Goal: Task Accomplishment & Management: Manage account settings

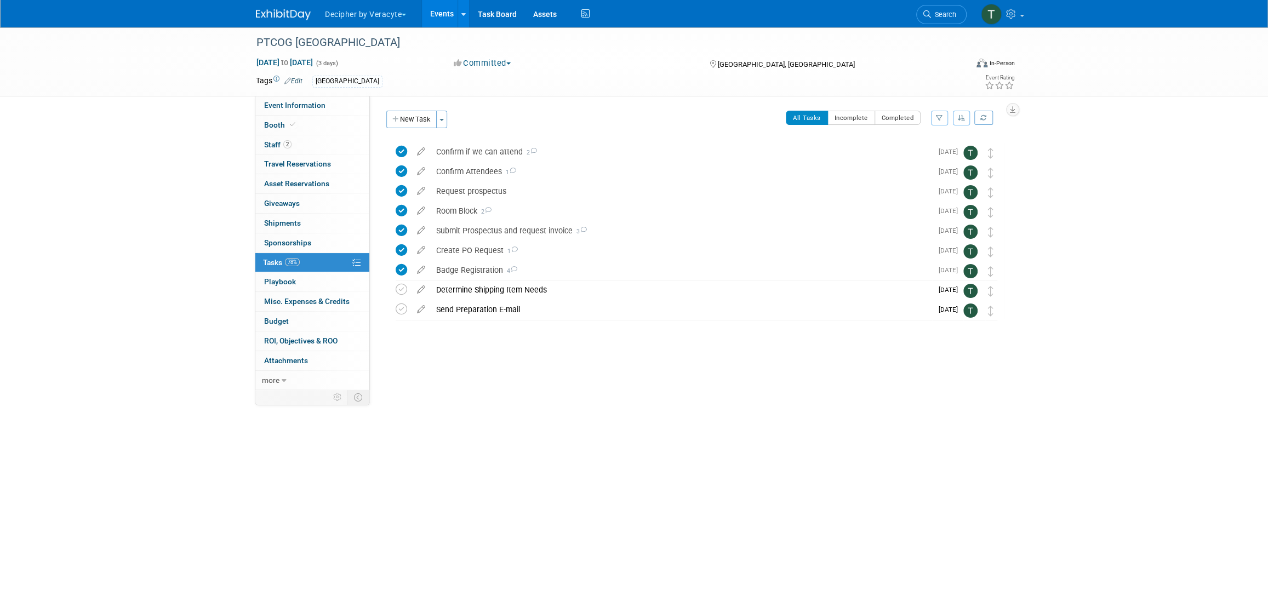
click at [453, 21] on link "Events" at bounding box center [442, 13] width 40 height 27
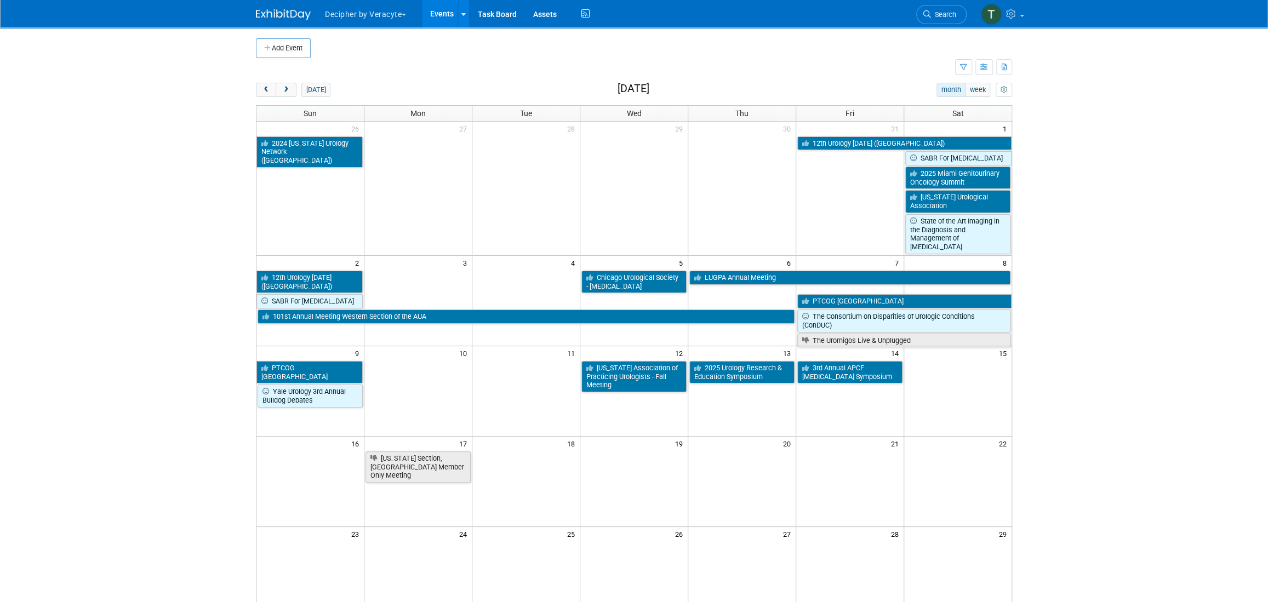
click at [995, 66] on div "Show: All Events Just My Events Only show events that either I created, or I am…" at bounding box center [983, 67] width 57 height 19
click at [990, 67] on button "button" at bounding box center [984, 67] width 18 height 16
click at [945, 113] on li "Detail View" at bounding box center [938, 121] width 109 height 17
click at [945, 106] on link "List View" at bounding box center [938, 105] width 92 height 15
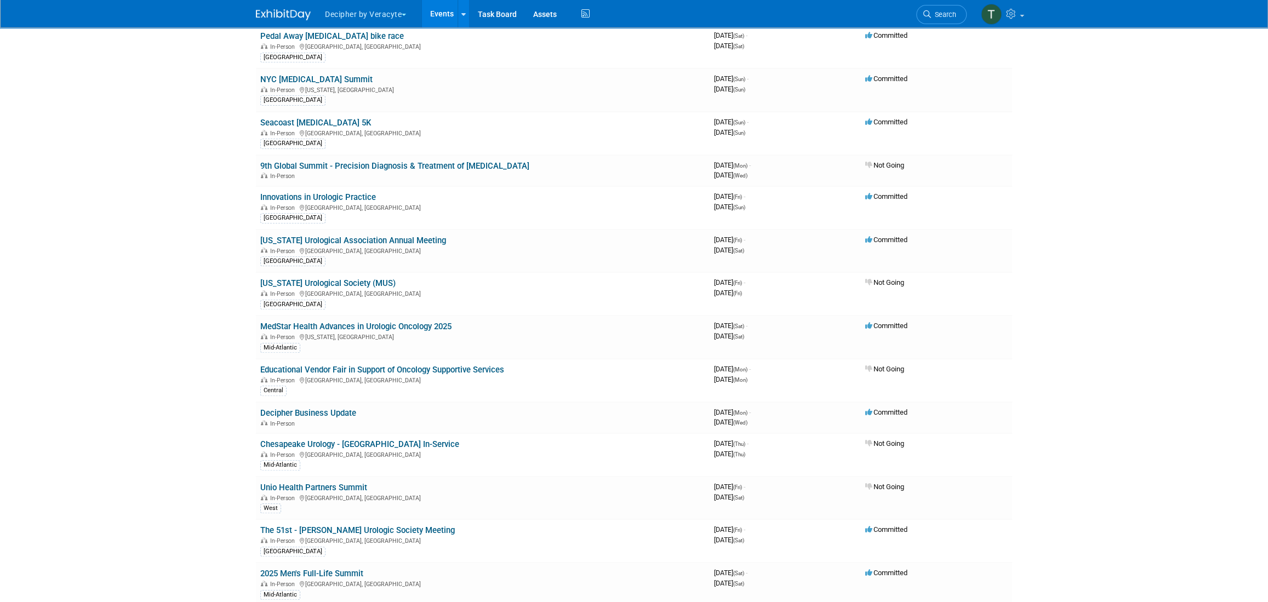
scroll to position [1017, 0]
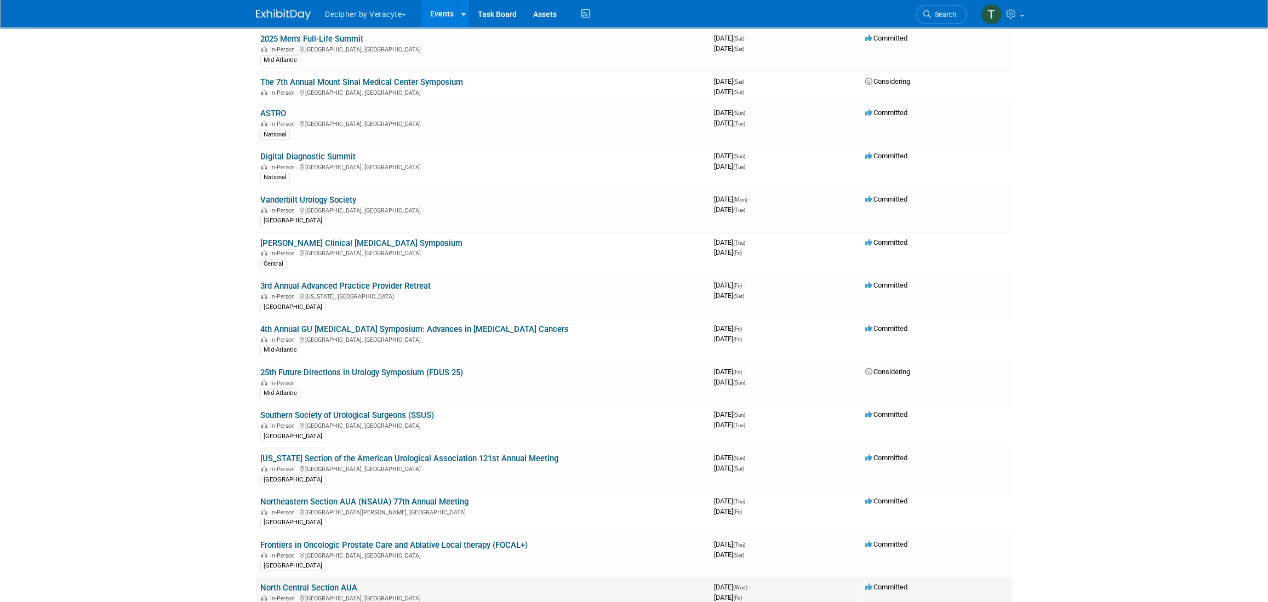
click at [324, 583] on link "North Central Section AUA" at bounding box center [308, 588] width 97 height 10
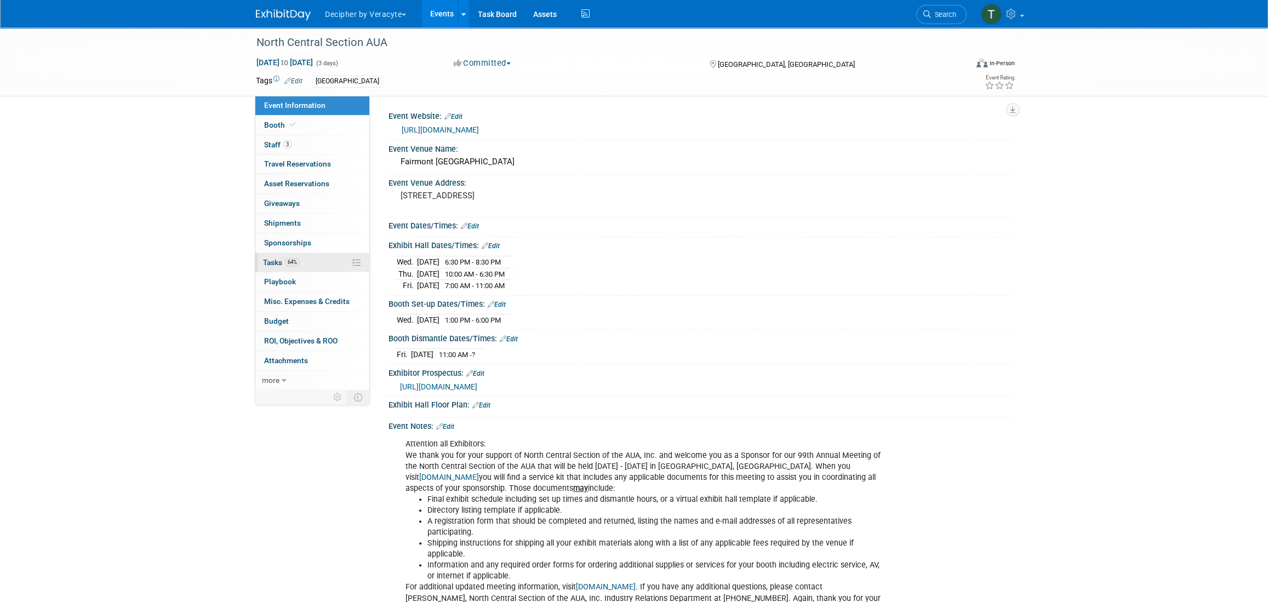
click at [321, 258] on link "64% Tasks 64%" at bounding box center [312, 262] width 114 height 19
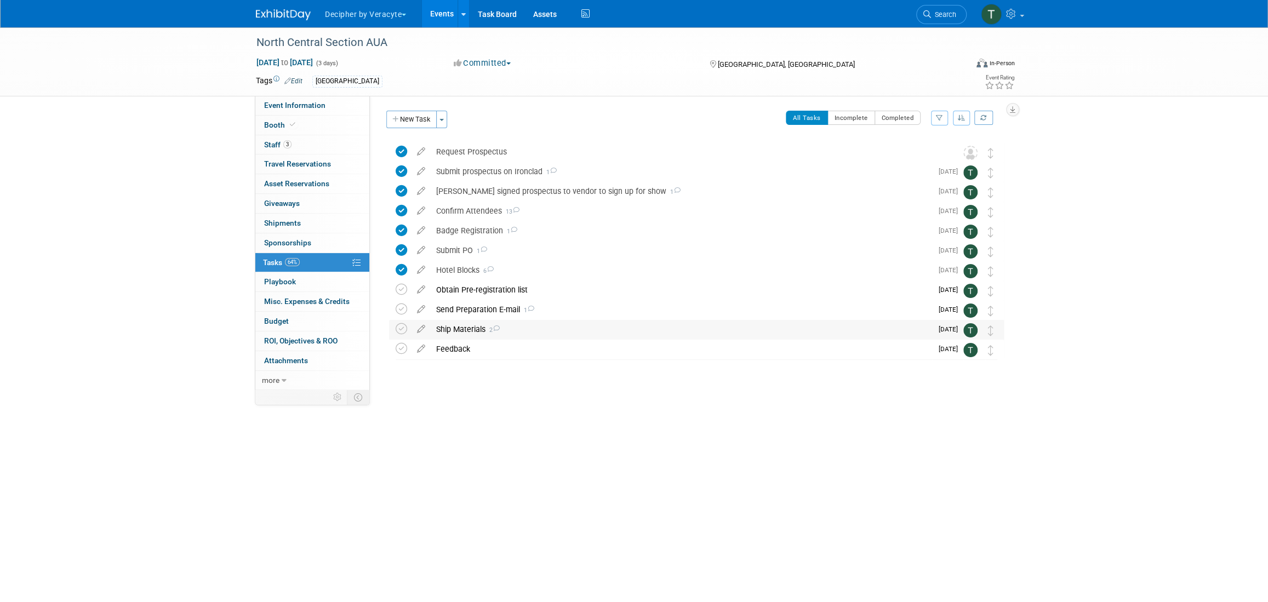
click at [459, 330] on div "Ship Materials 2" at bounding box center [681, 329] width 501 height 19
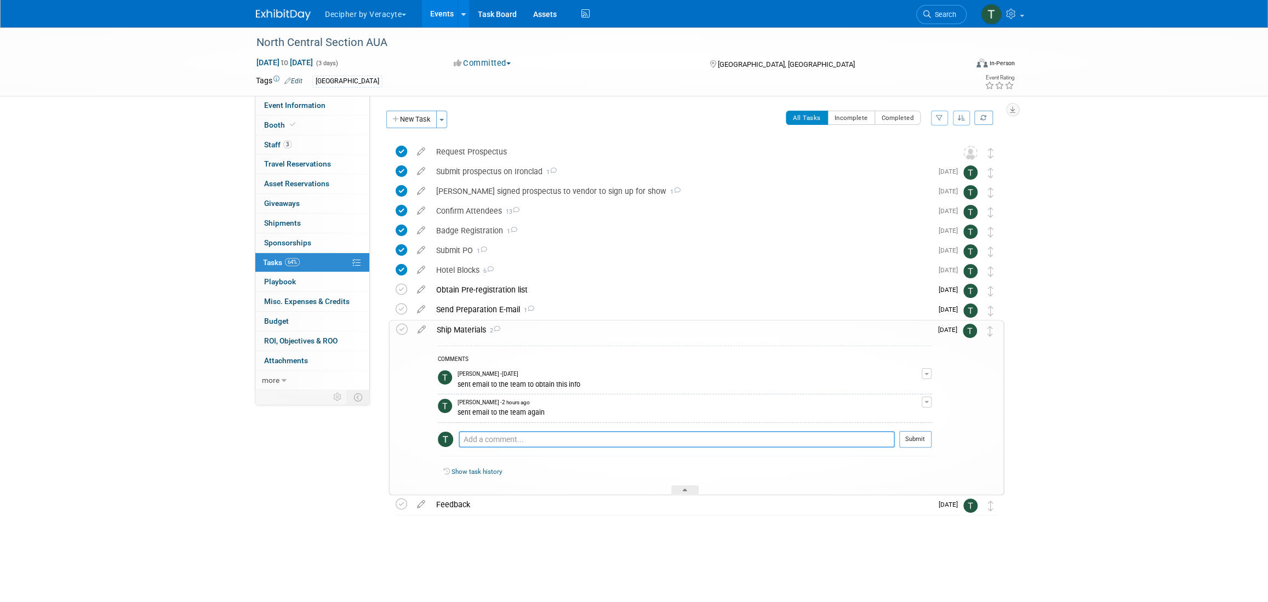
click at [486, 431] on textarea at bounding box center [677, 439] width 436 height 16
type textarea "opt 2 with lit"
click at [909, 443] on button "Submit" at bounding box center [915, 439] width 32 height 16
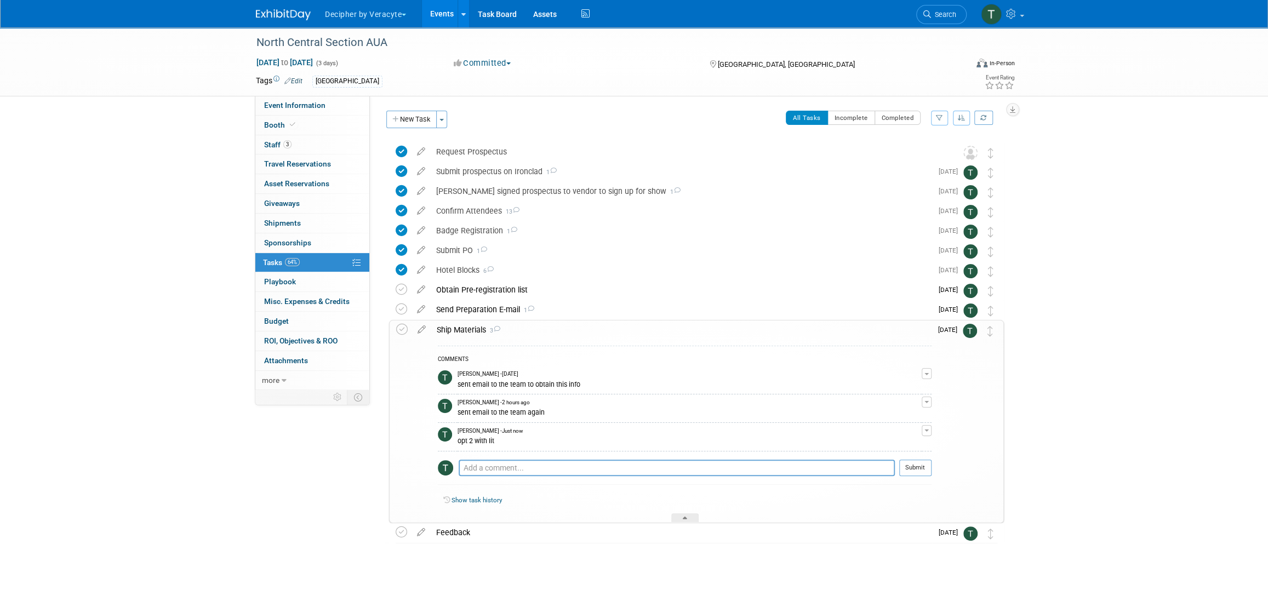
click at [427, 15] on link "Events" at bounding box center [442, 13] width 40 height 27
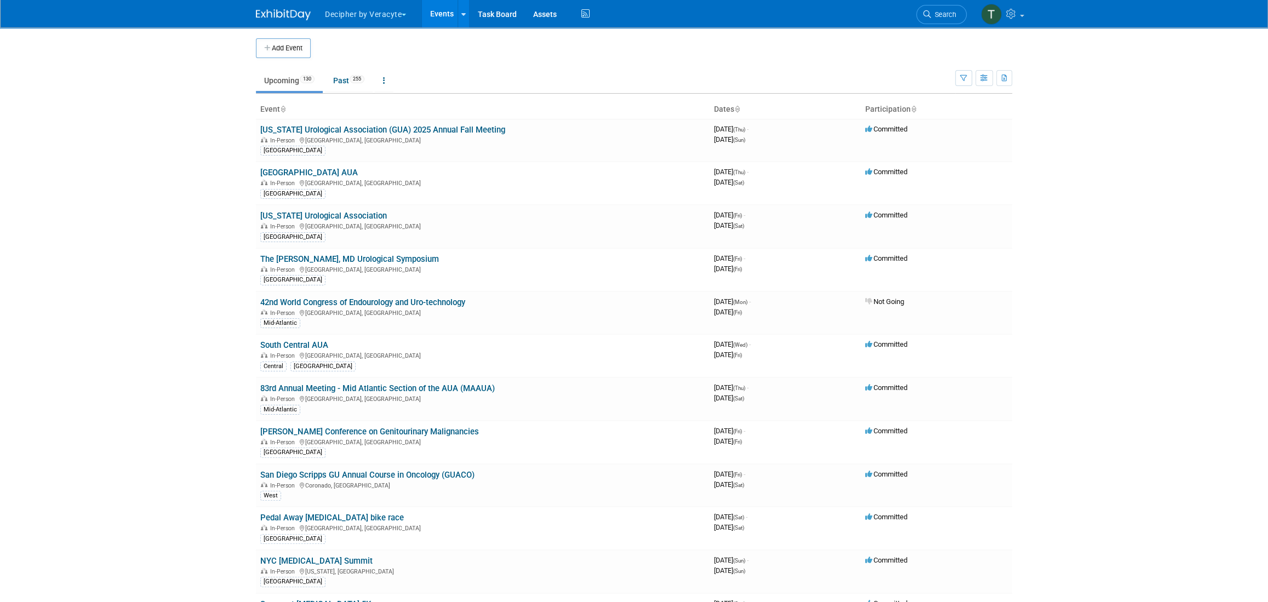
scroll to position [996, 0]
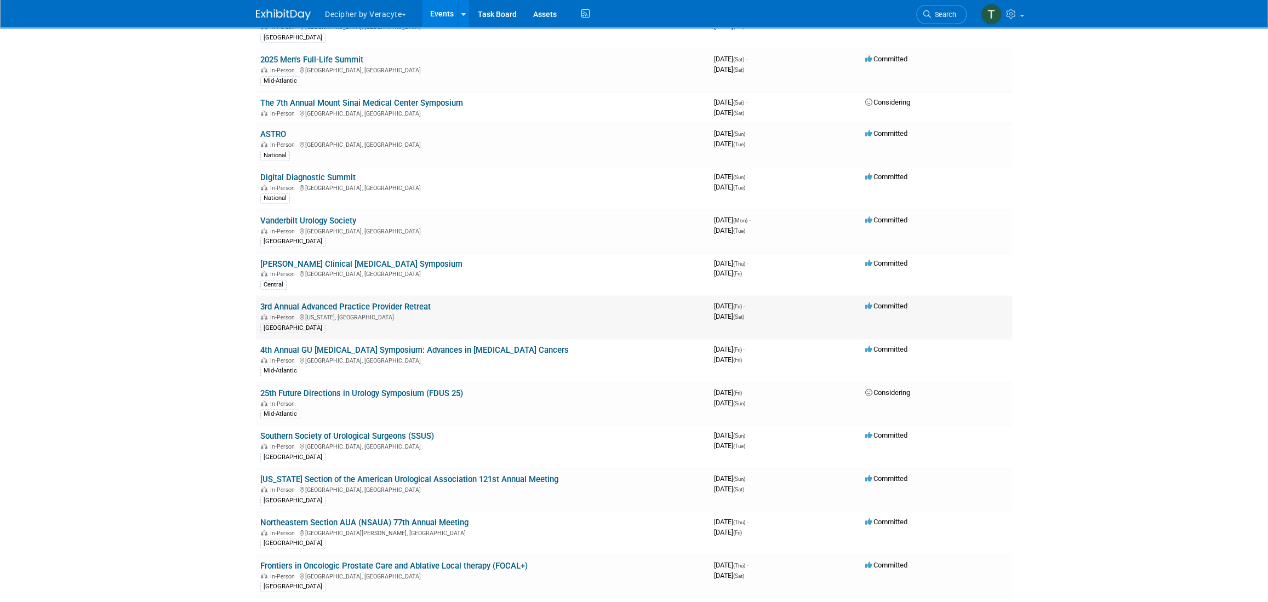
click at [390, 302] on link "3rd Annual Advanced Practice Provider Retreat" at bounding box center [345, 307] width 170 height 10
click at [384, 346] on link "4th Annual GU [MEDICAL_DATA] Symposium: Advances in [MEDICAL_DATA] Cancers" at bounding box center [414, 350] width 309 height 10
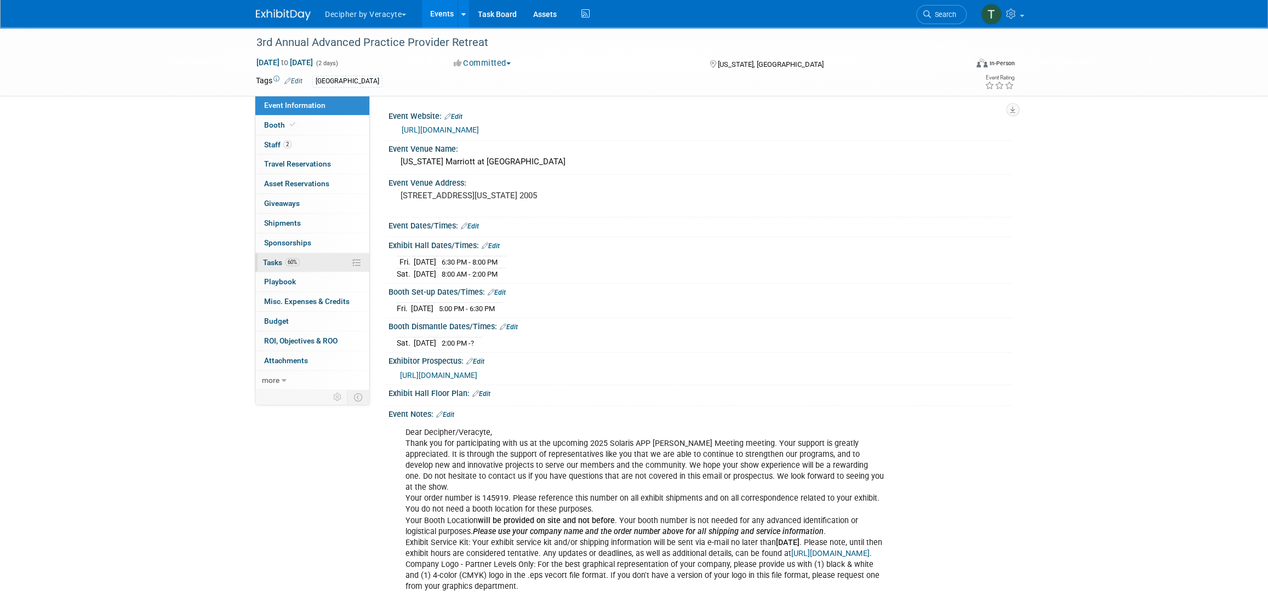
click at [310, 266] on link "60% Tasks 60%" at bounding box center [312, 262] width 114 height 19
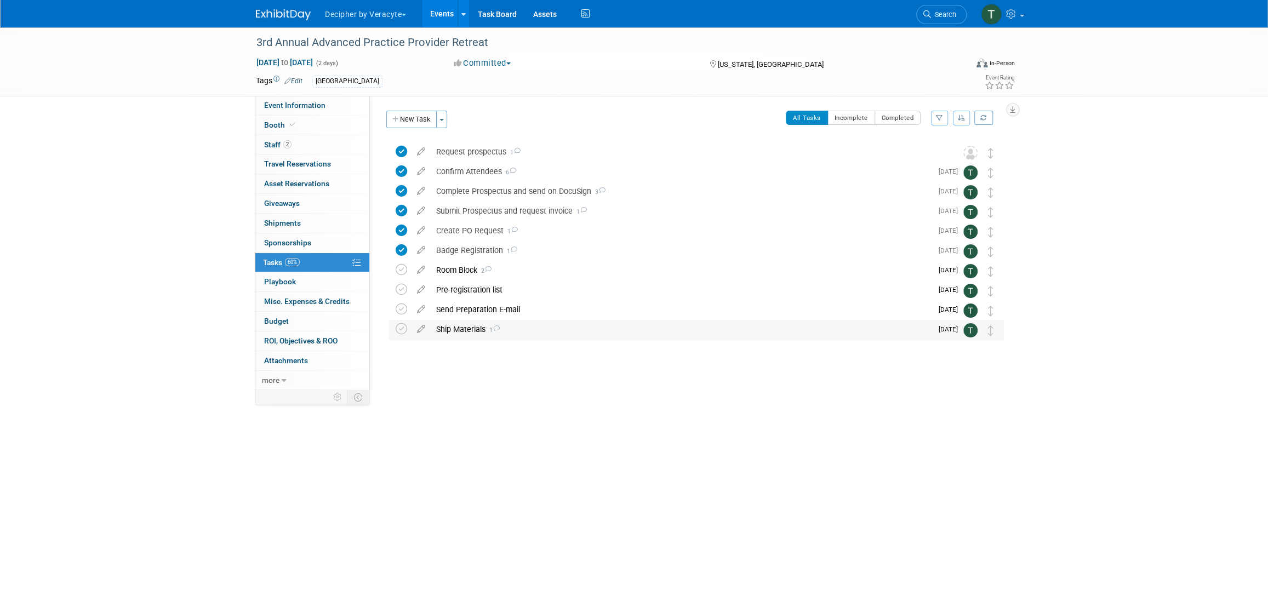
click at [478, 335] on div "Ship Materials 1" at bounding box center [681, 329] width 501 height 19
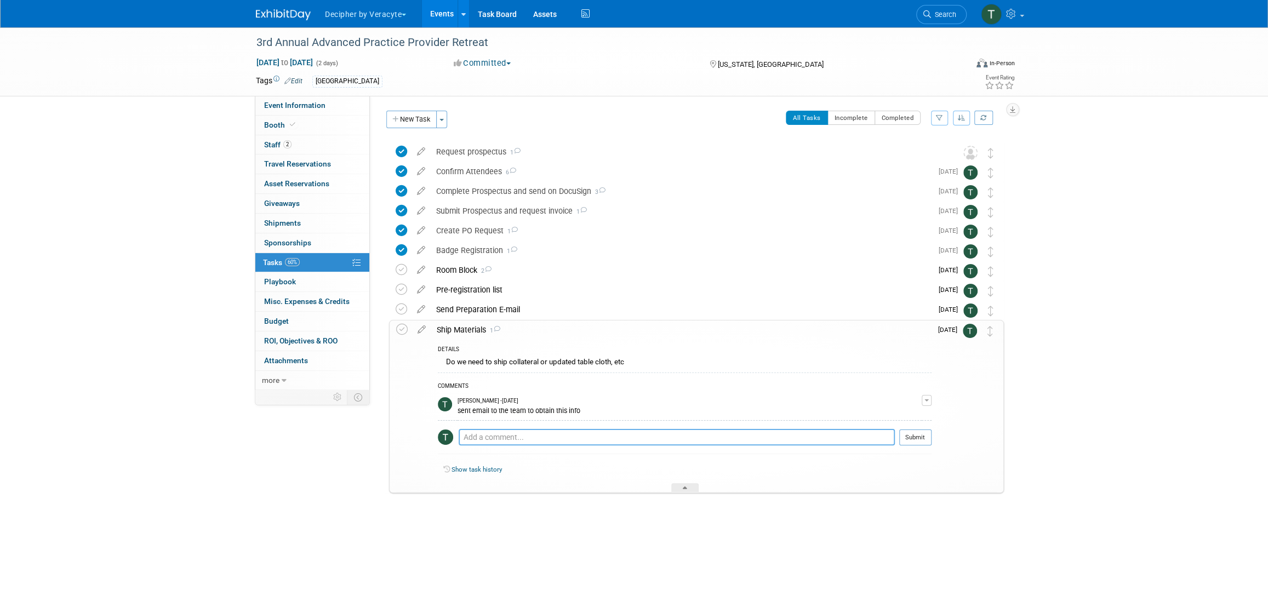
click at [507, 437] on textarea at bounding box center [677, 437] width 436 height 16
type textarea "opt 1 with lit"
click at [917, 439] on button "Submit" at bounding box center [915, 437] width 32 height 16
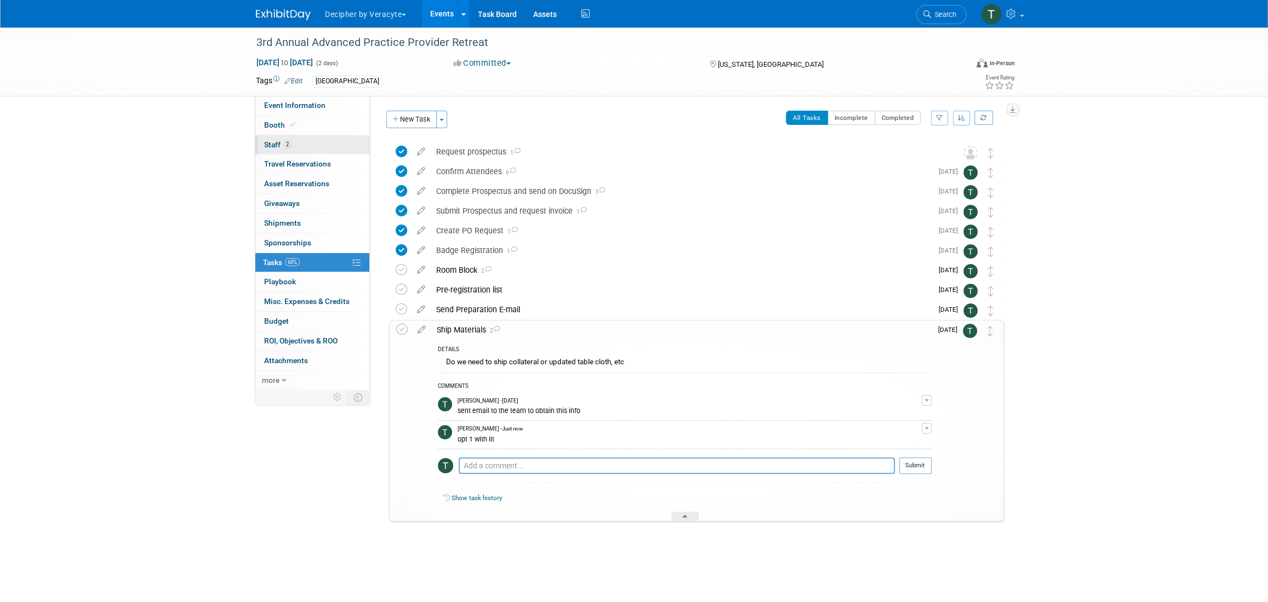
click at [335, 141] on link "2 Staff 2" at bounding box center [312, 144] width 114 height 19
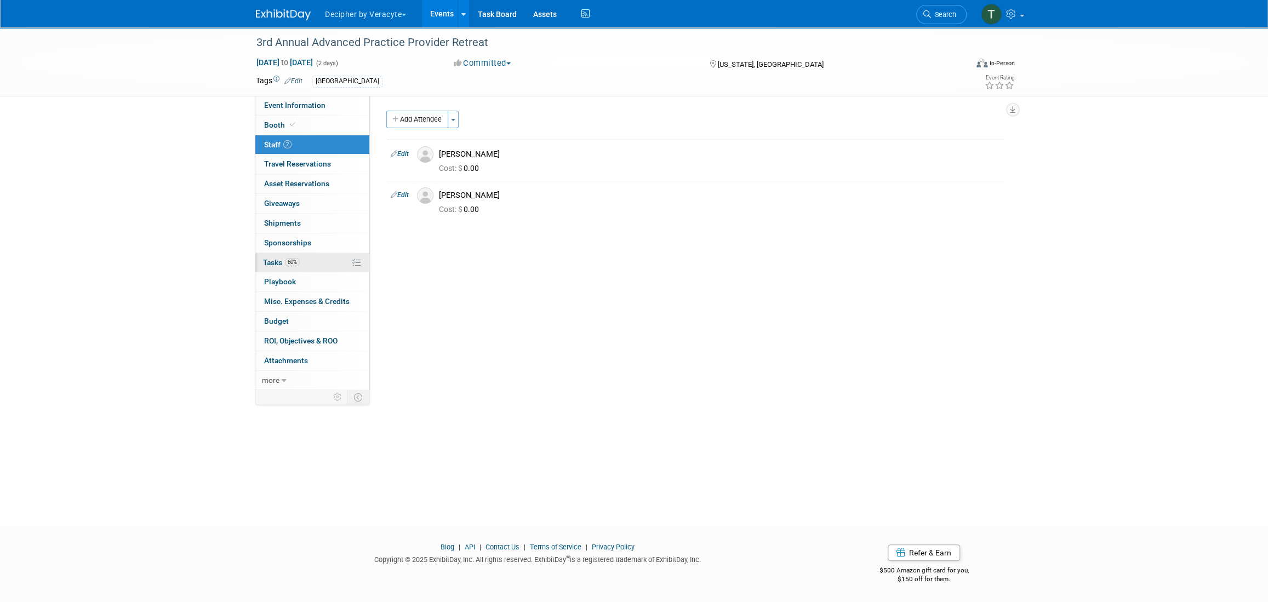
click at [330, 265] on link "60% Tasks 60%" at bounding box center [312, 262] width 114 height 19
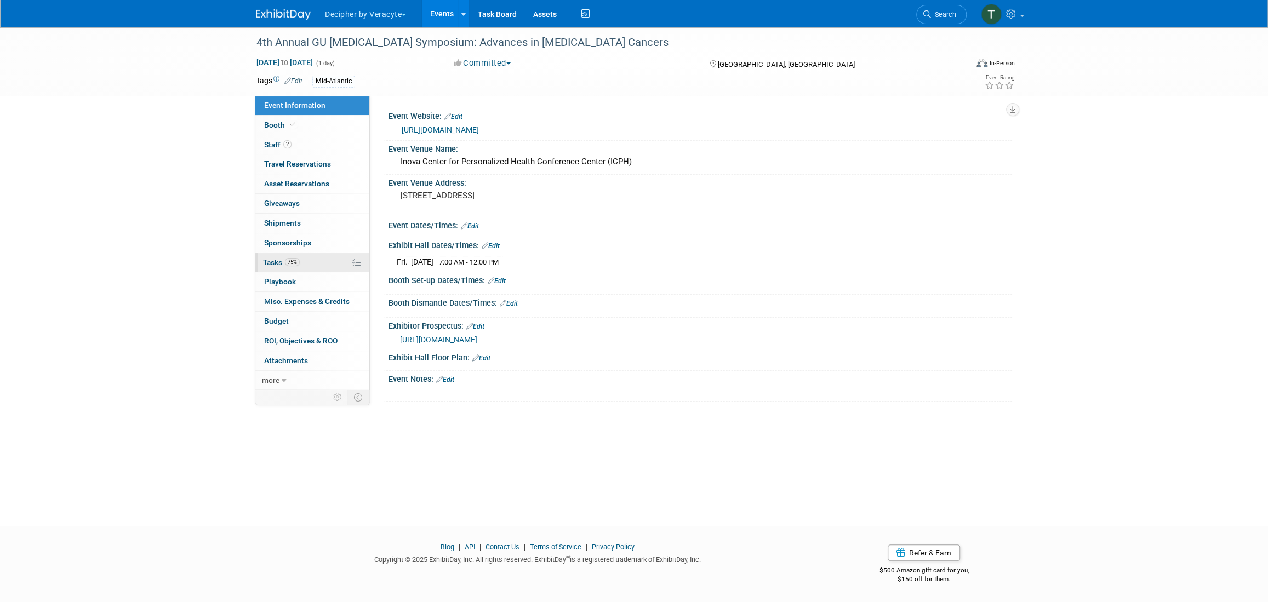
click at [307, 259] on link "75% Tasks 75%" at bounding box center [312, 262] width 114 height 19
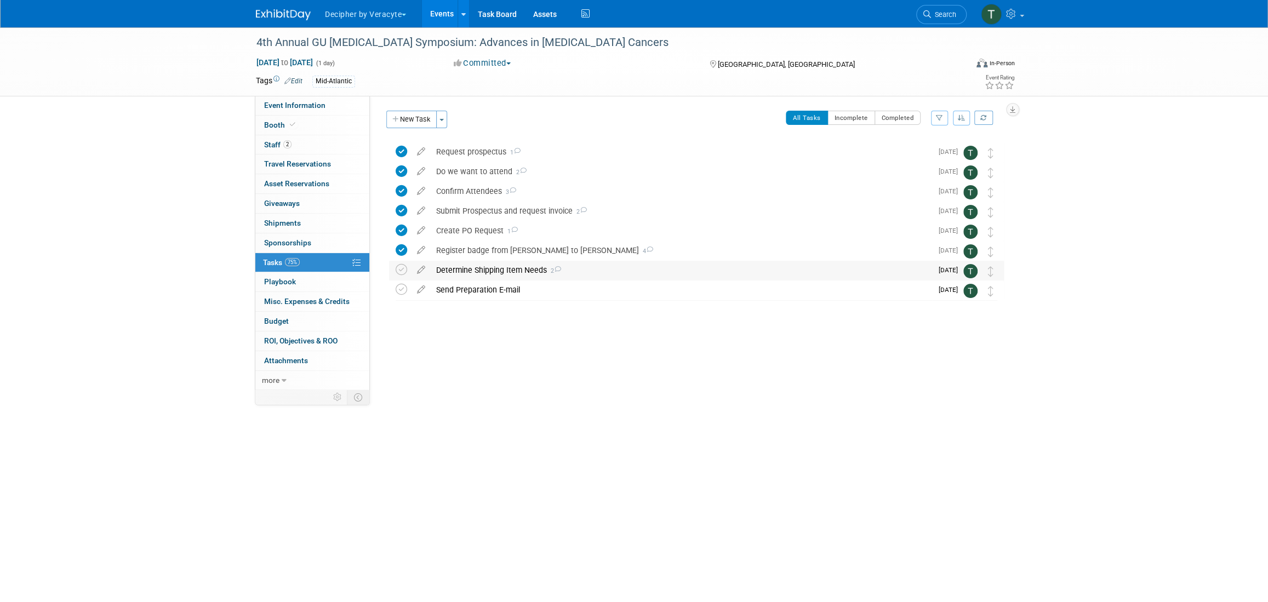
click at [490, 272] on div "Determine Shipping Item Needs 2" at bounding box center [681, 270] width 501 height 19
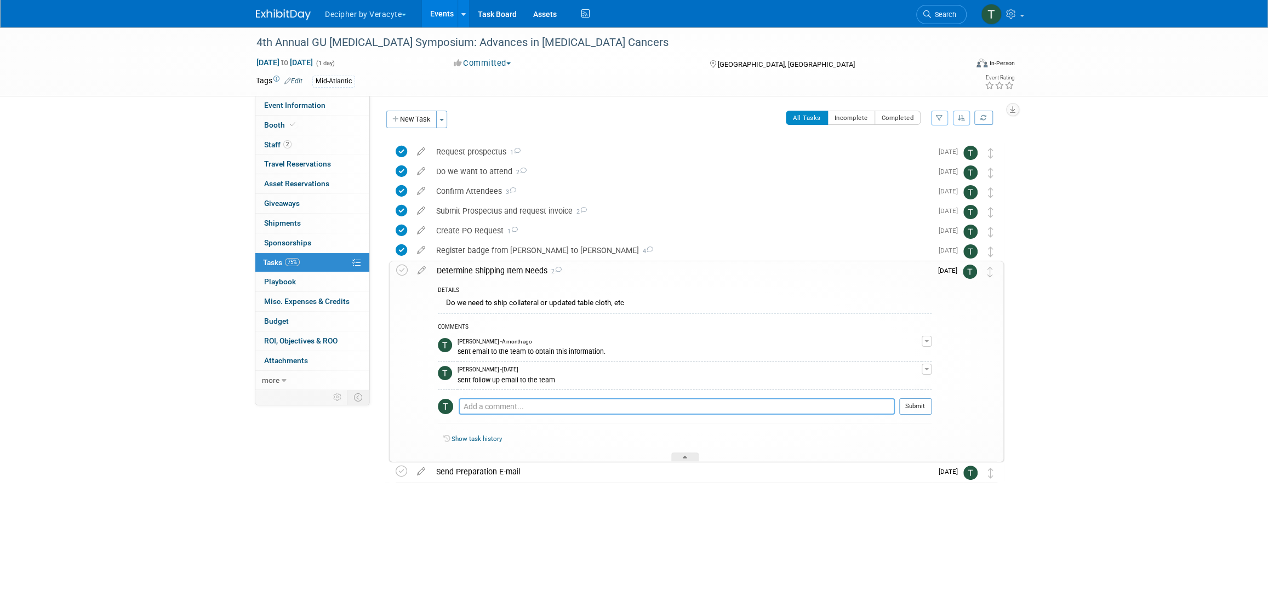
click at [541, 410] on textarea at bounding box center [677, 406] width 436 height 16
type textarea "opt 1 with lit"
click at [922, 409] on button "Submit" at bounding box center [915, 406] width 32 height 16
